Goal: Task Accomplishment & Management: Manage account settings

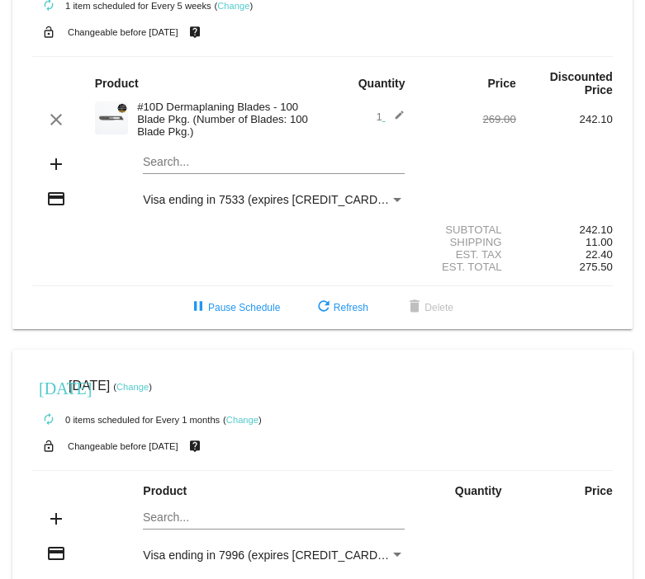
click at [236, 7] on link "Change" at bounding box center [233, 6] width 32 height 10
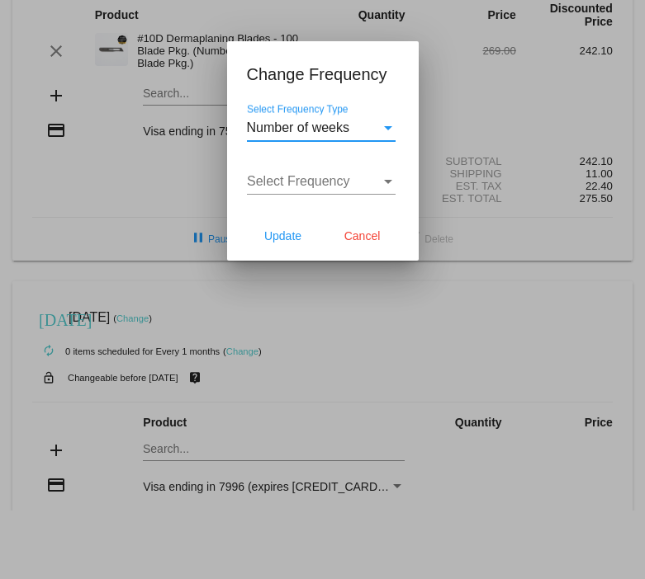
click at [292, 123] on span "Number of weeks" at bounding box center [298, 127] width 103 height 14
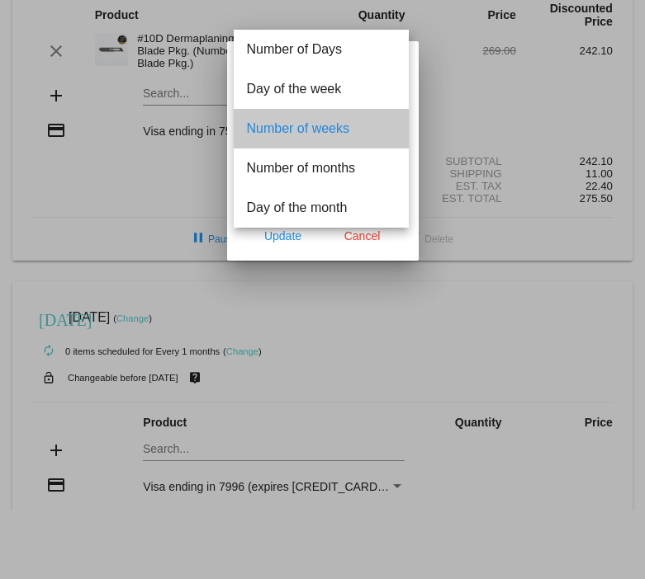
click at [293, 134] on span "Number of weeks" at bounding box center [321, 129] width 149 height 40
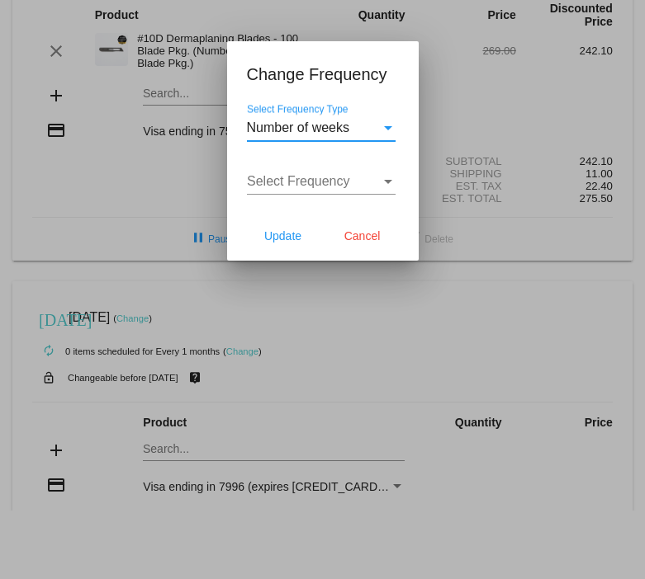
click at [288, 180] on span "Select Frequency" at bounding box center [298, 181] width 103 height 14
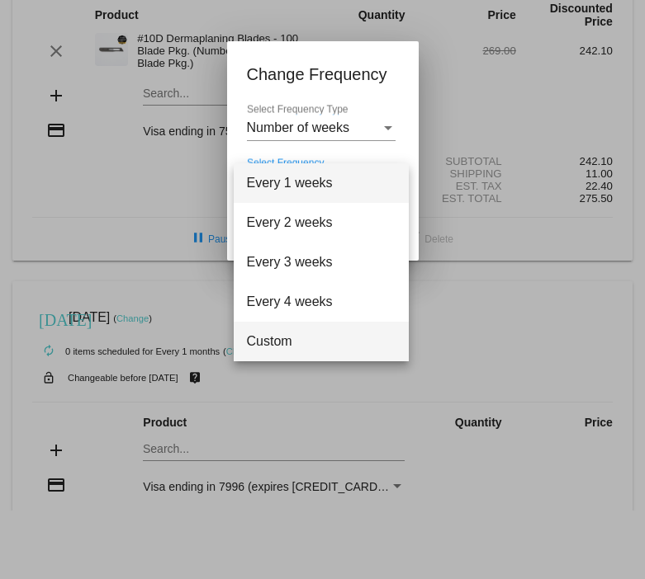
click at [271, 347] on span "Custom" at bounding box center [321, 342] width 149 height 40
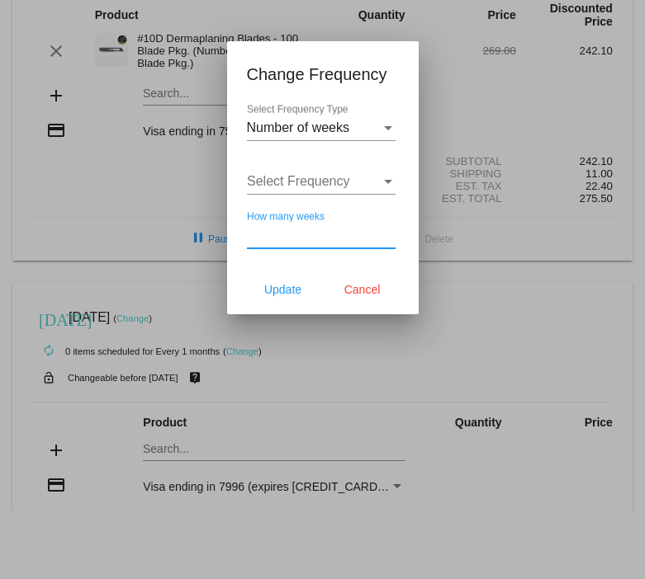
click at [326, 234] on input "How many weeks" at bounding box center [321, 235] width 149 height 15
type input "6"
click at [324, 263] on div "6 How many weeks" at bounding box center [321, 238] width 149 height 54
click at [291, 286] on span "Update" at bounding box center [282, 289] width 37 height 13
